Goal: Submit feedback/report problem

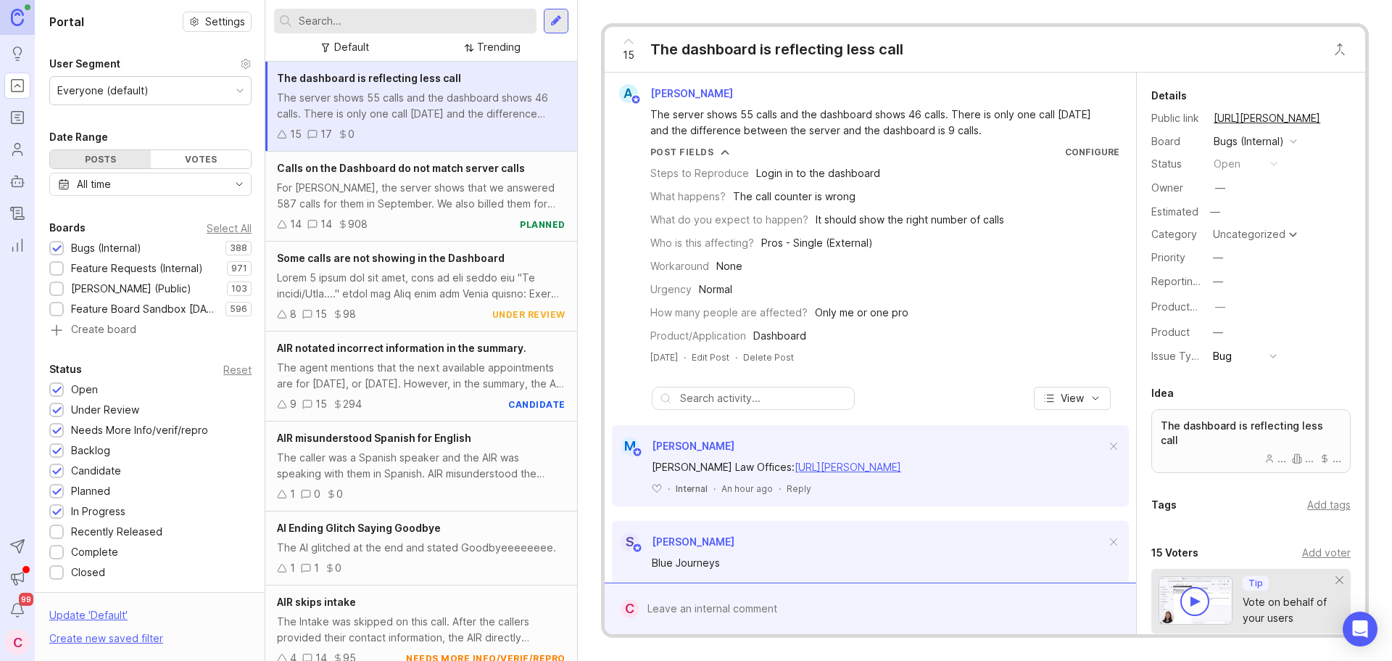
click at [384, 22] on input "text" at bounding box center [415, 21] width 232 height 16
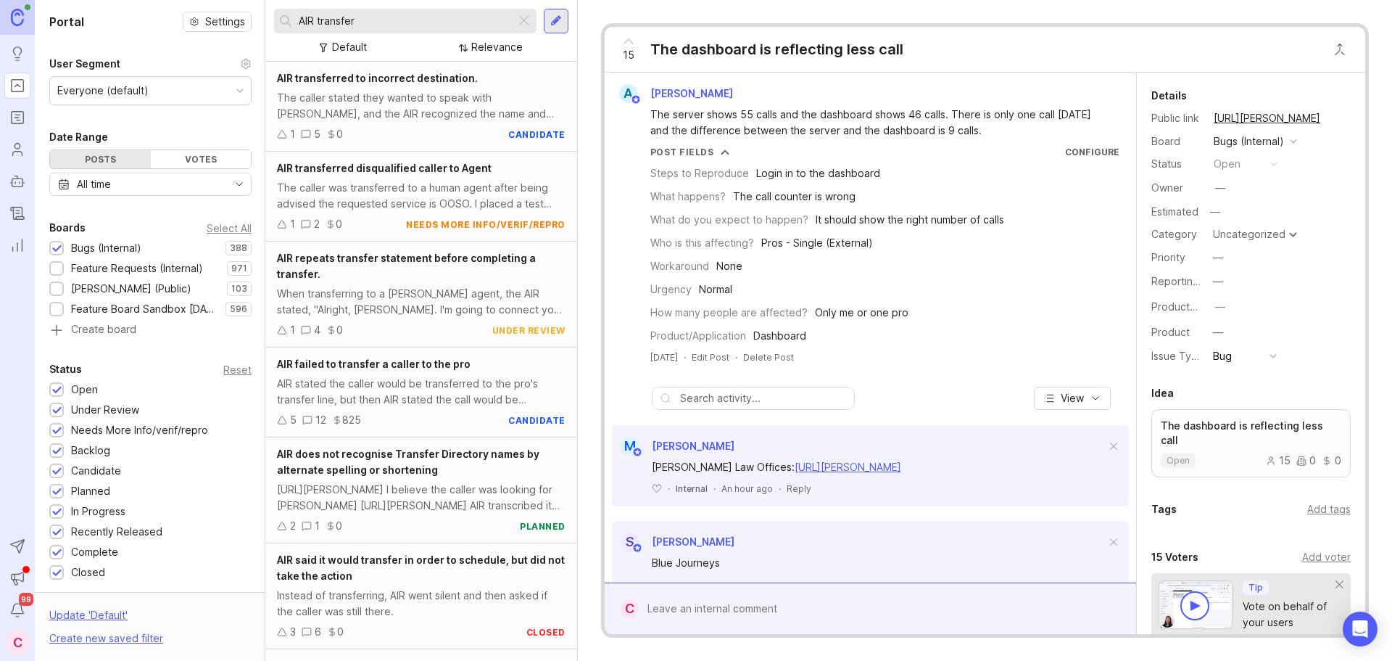
type input "AIR transfer"
click at [426, 394] on div "AIR stated the caller would be transferred to the pro's transfer line, but then…" at bounding box center [421, 392] width 289 height 32
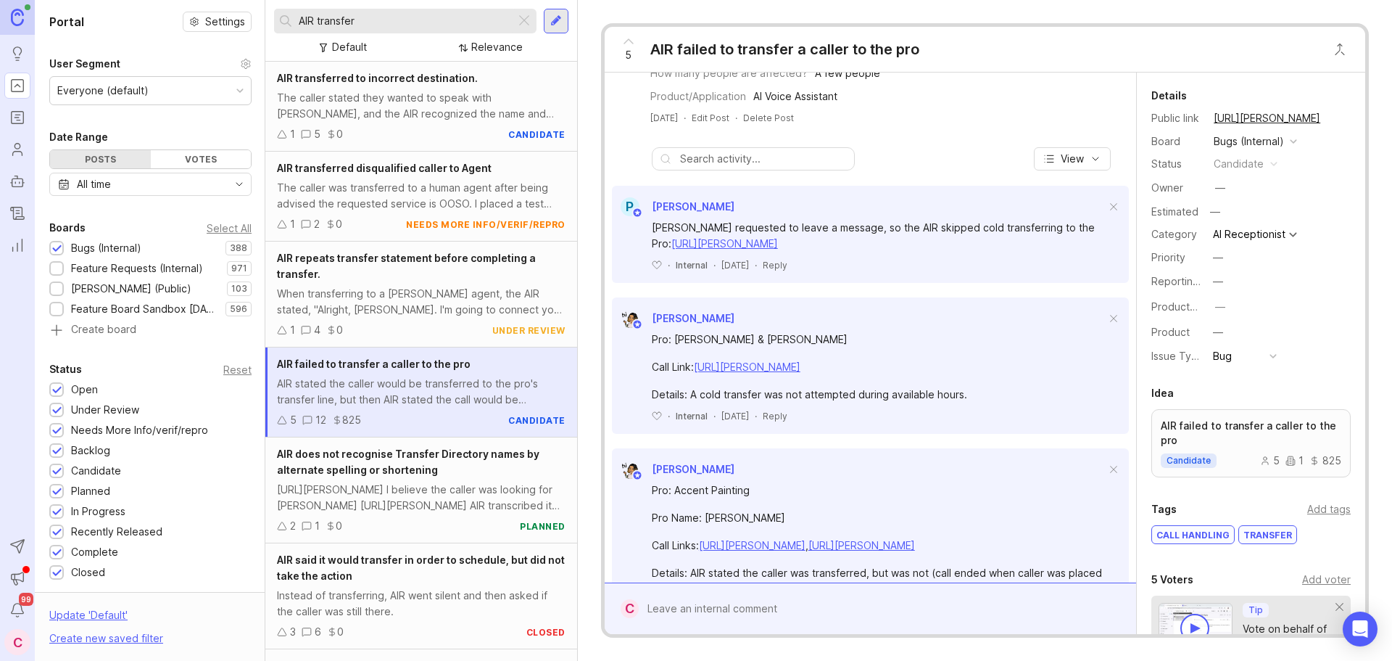
scroll to position [580, 0]
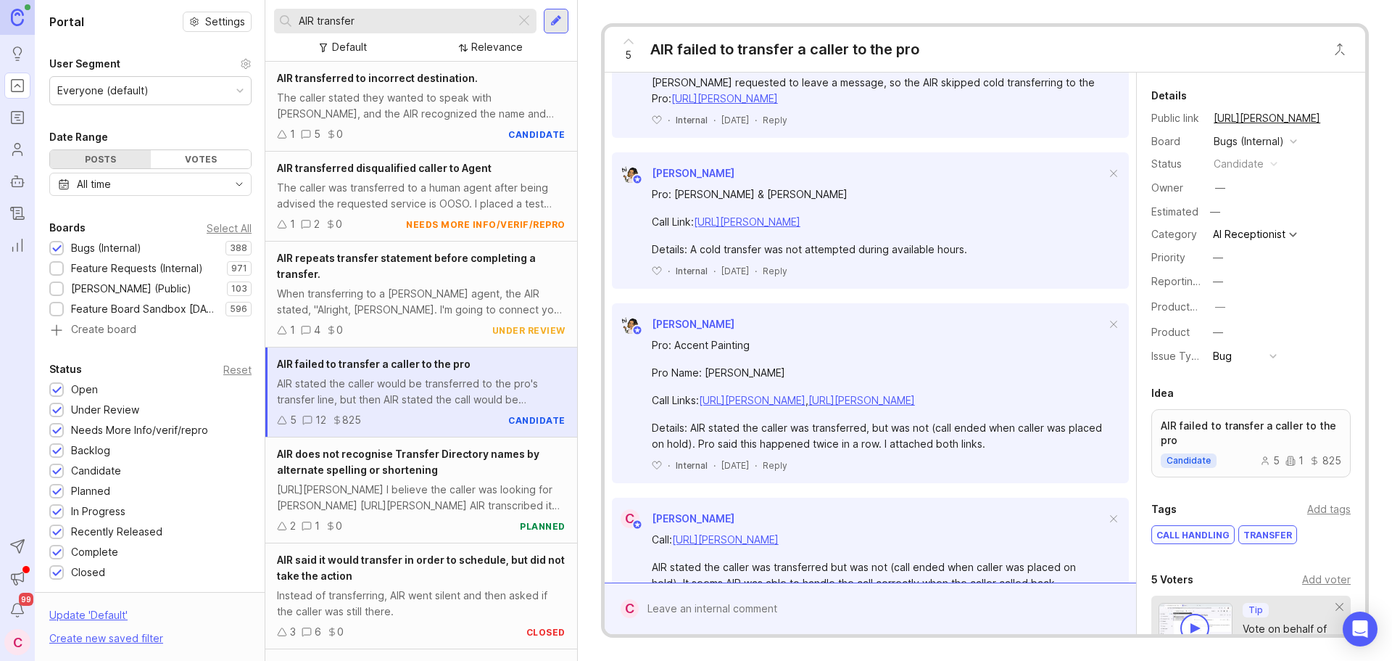
click at [756, 610] on div at bounding box center [881, 609] width 484 height 28
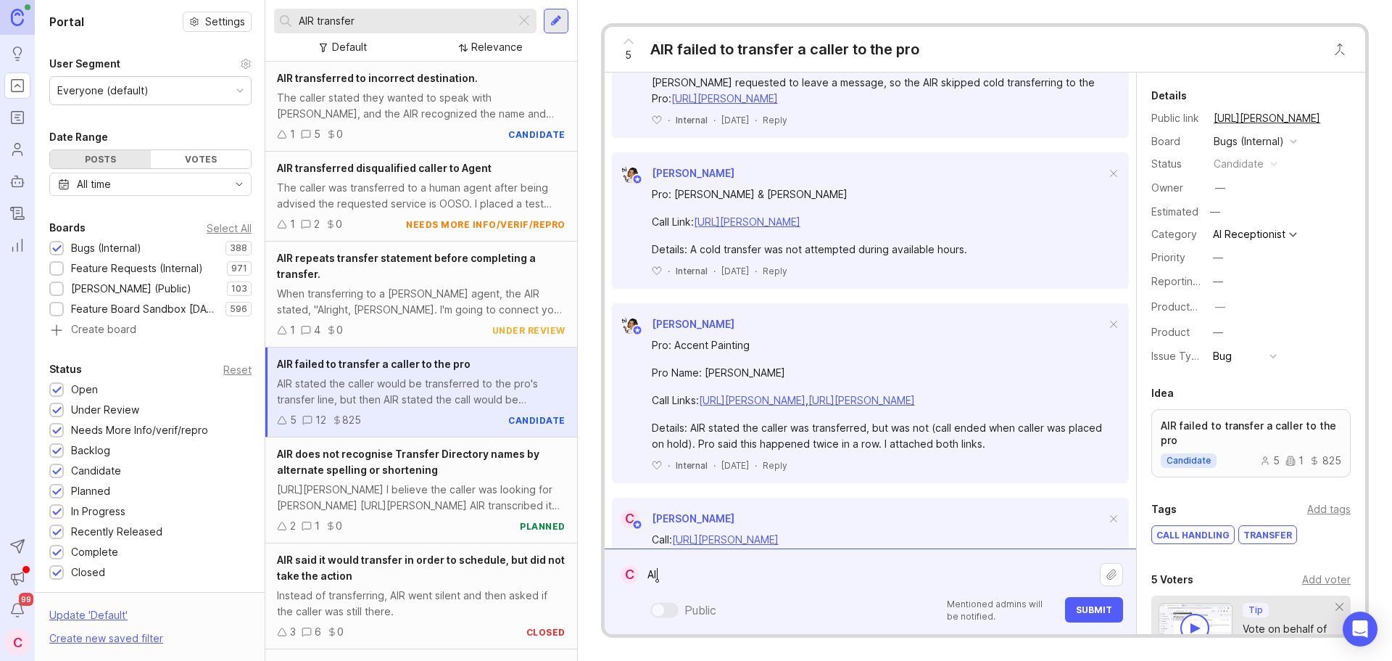
type textarea "A"
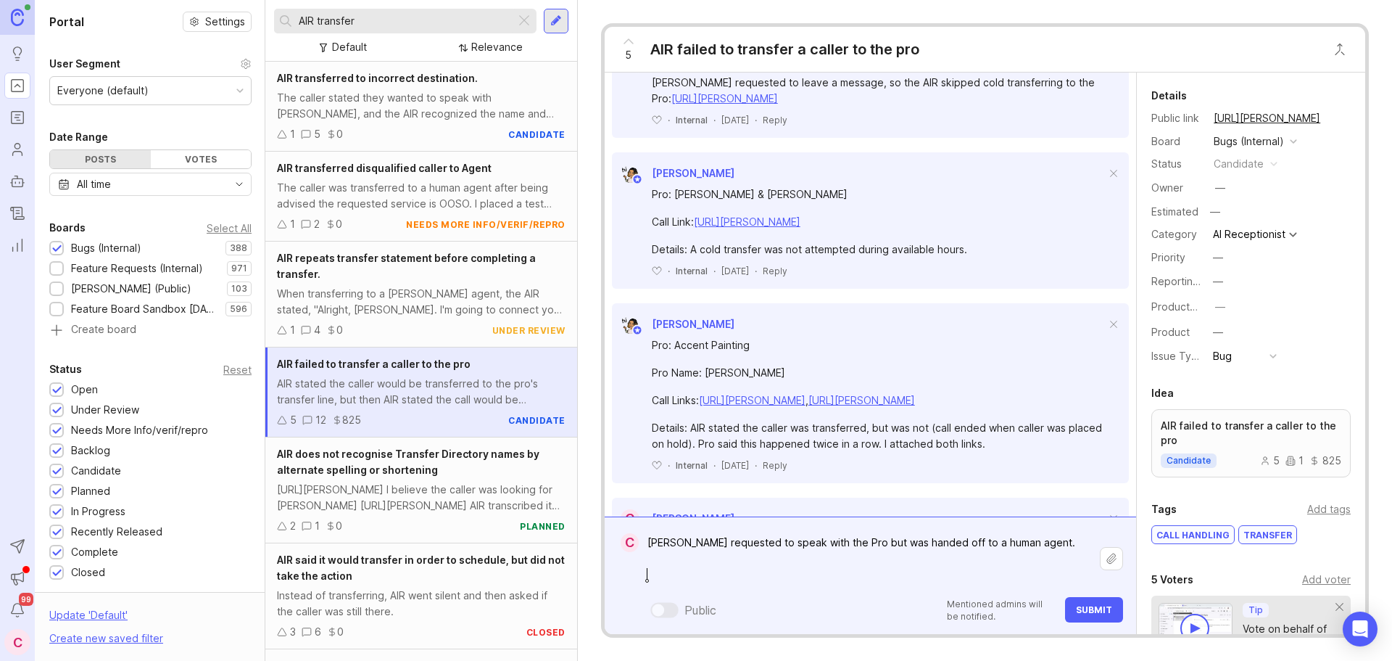
paste textarea "[URL][PERSON_NAME]"
click at [1036, 543] on textarea "[PERSON_NAME] requested to speak with the Pro but was handed off to a human age…" at bounding box center [869, 558] width 461 height 59
type textarea "[PERSON_NAME] requested to speak with the Pro but was handed off to a human age…"
click at [1088, 621] on button "Submit" at bounding box center [1094, 609] width 58 height 25
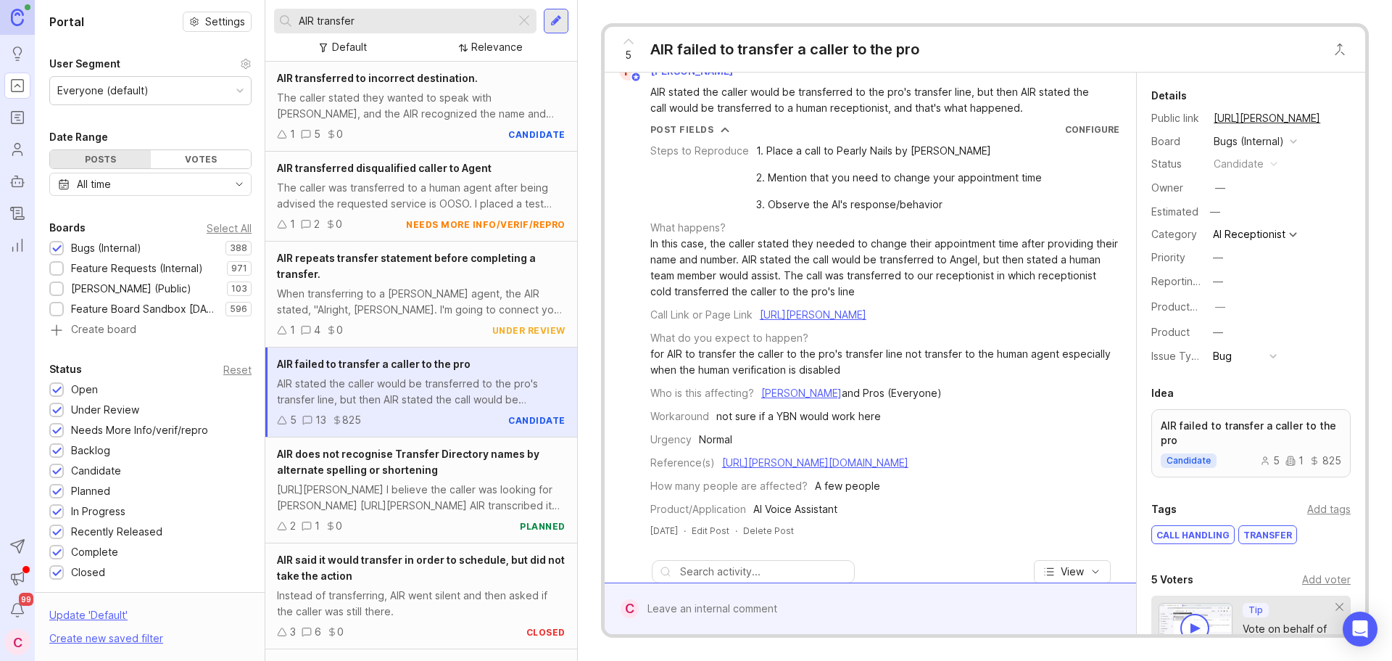
scroll to position [0, 0]
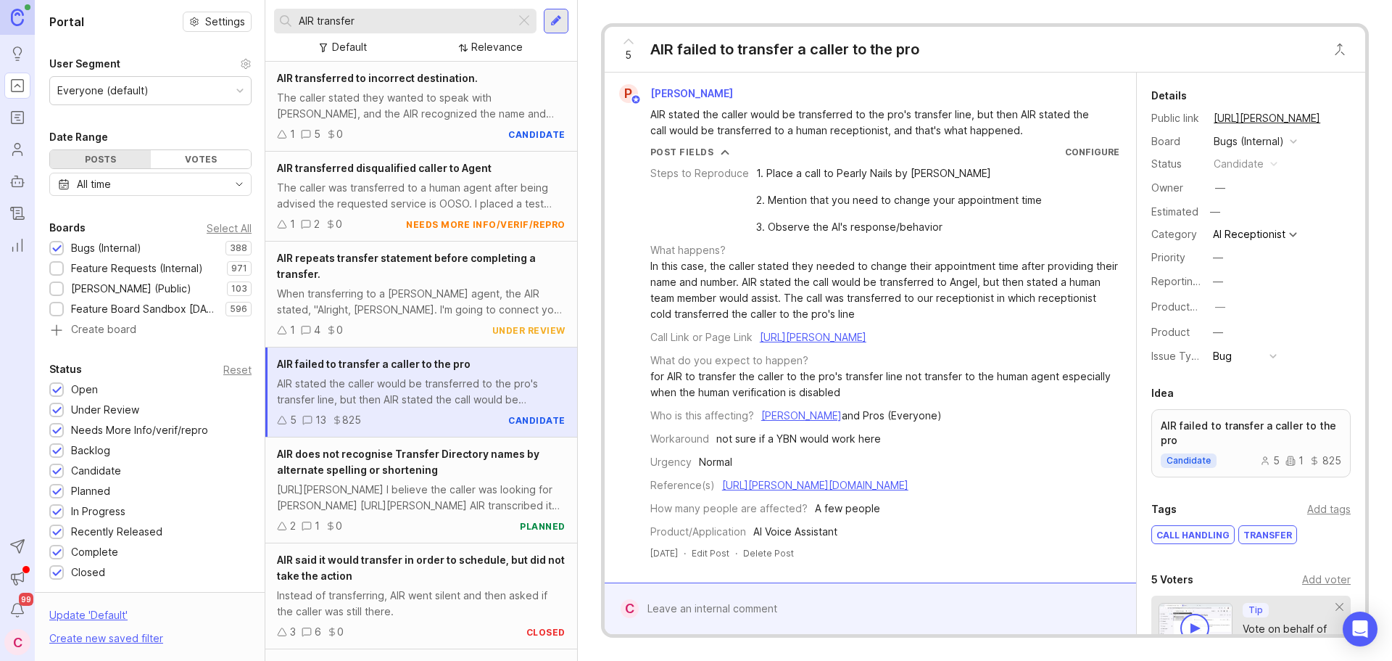
click at [1326, 118] on button "copy icon" at bounding box center [1335, 118] width 20 height 20
